Goal: Task Accomplishment & Management: Use online tool/utility

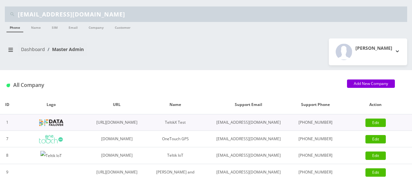
click at [49, 126] on img at bounding box center [51, 123] width 24 height 6
click at [76, 27] on link "Email" at bounding box center [73, 27] width 16 height 10
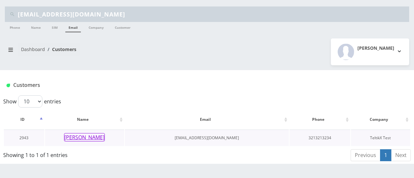
click at [87, 136] on button "[PERSON_NAME]" at bounding box center [84, 137] width 41 height 8
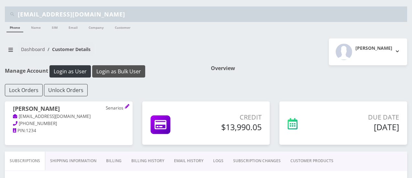
click at [97, 68] on button "Login as Bulk User" at bounding box center [118, 71] width 53 height 12
